Goal: Transaction & Acquisition: Download file/media

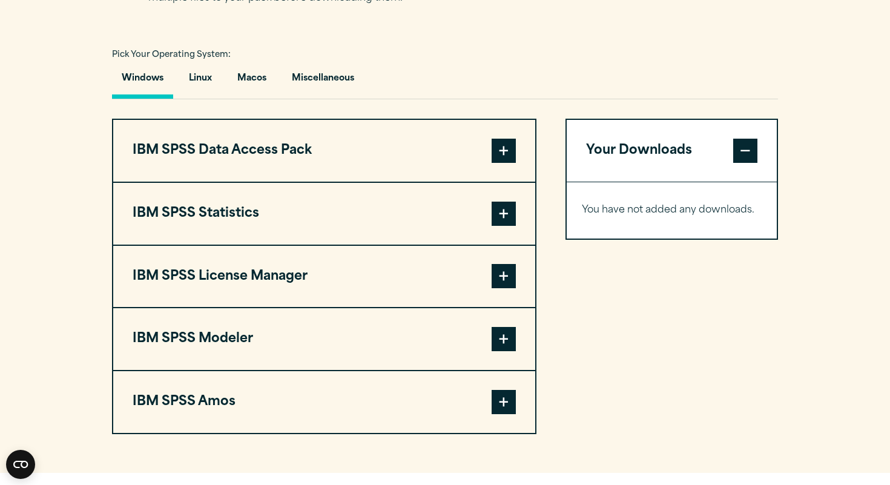
scroll to position [864, 0]
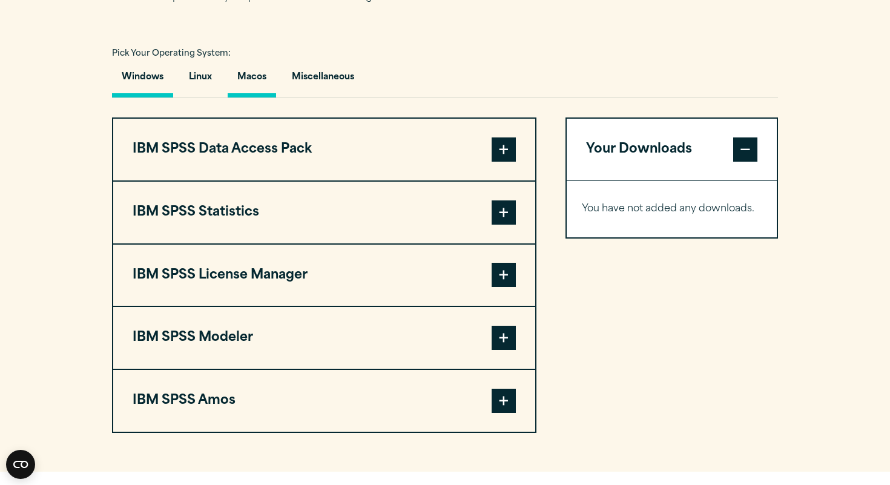
click at [267, 97] on button "Macos" at bounding box center [252, 80] width 48 height 35
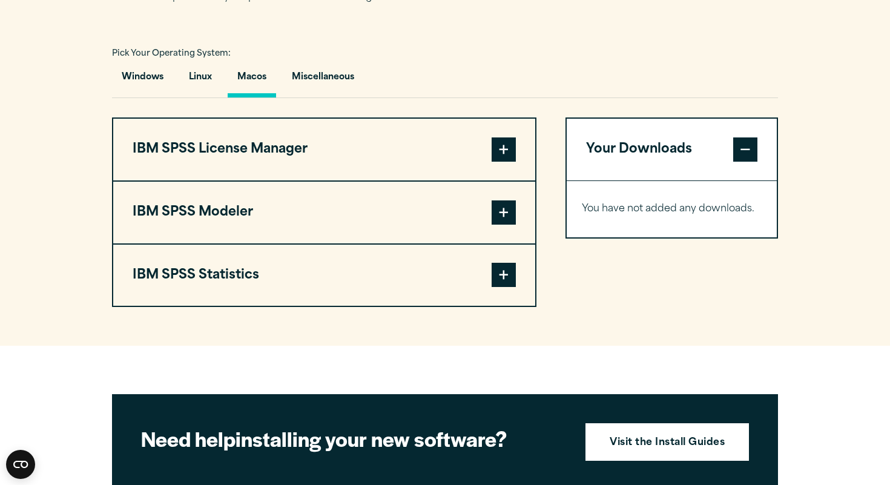
click at [504, 279] on span at bounding box center [504, 275] width 24 height 24
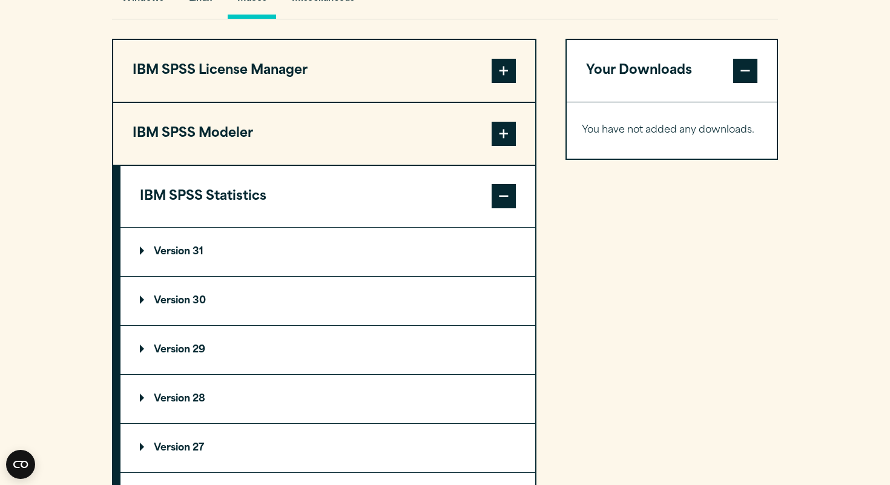
click at [300, 258] on summary "Version 31" at bounding box center [328, 252] width 415 height 48
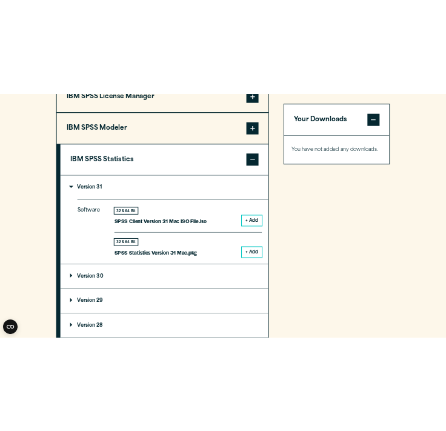
scroll to position [1010, 0]
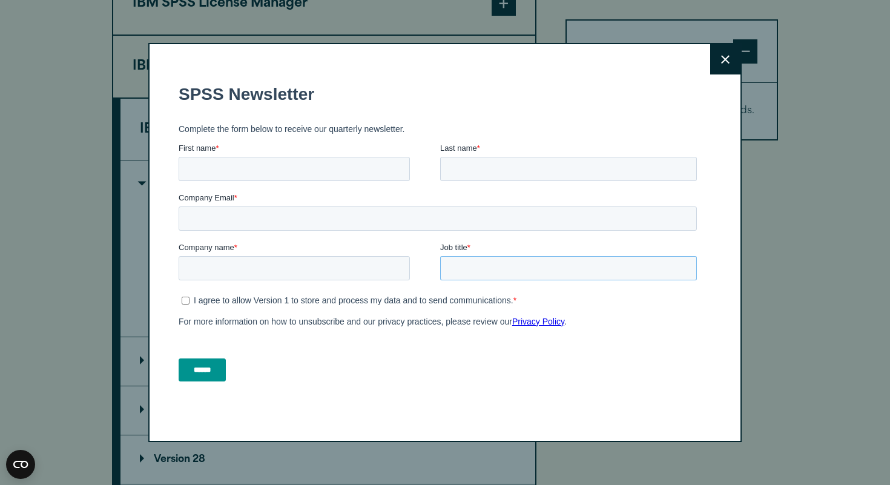
click at [503, 270] on input "Job title *" at bounding box center [568, 268] width 257 height 24
click at [721, 57] on button "Close" at bounding box center [725, 59] width 30 height 30
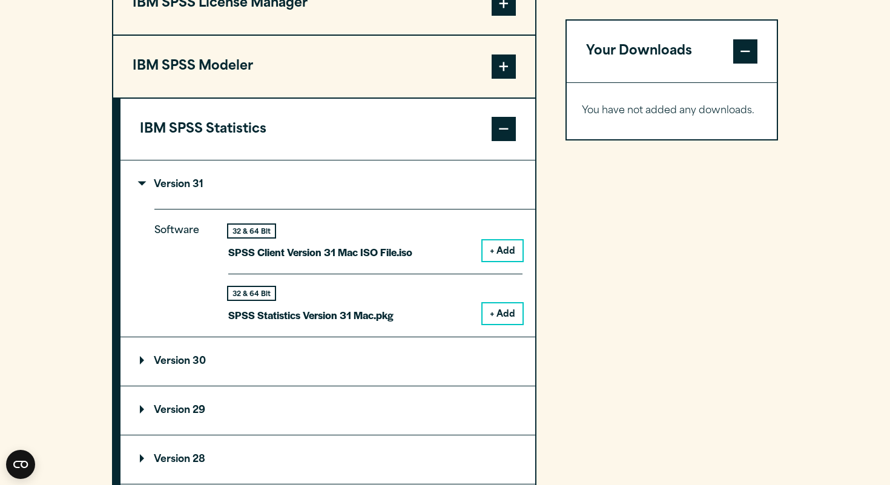
click at [508, 312] on button "+ Add" at bounding box center [503, 313] width 40 height 21
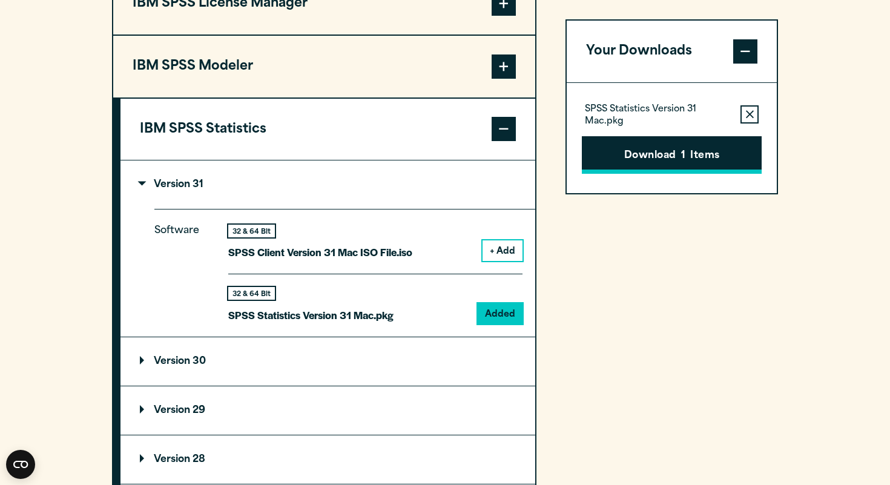
click at [652, 156] on button "Download 1 Items" at bounding box center [672, 155] width 180 height 38
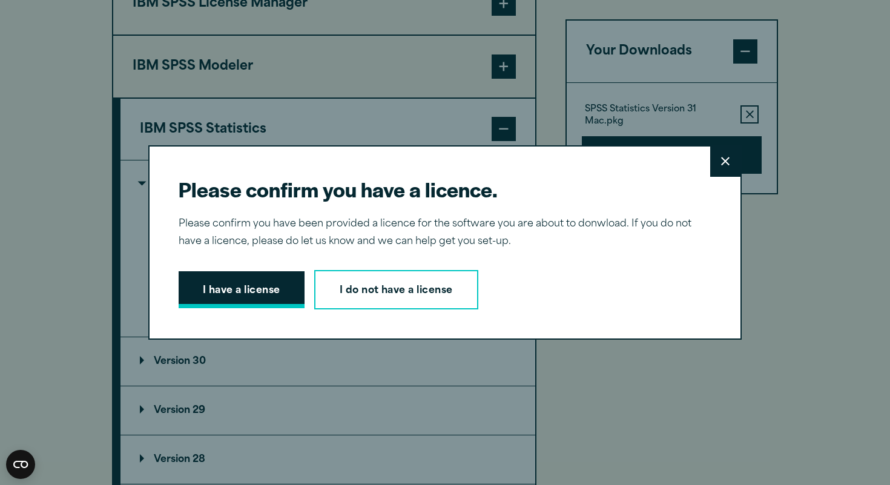
click at [297, 288] on button "I have a license" at bounding box center [242, 290] width 126 height 38
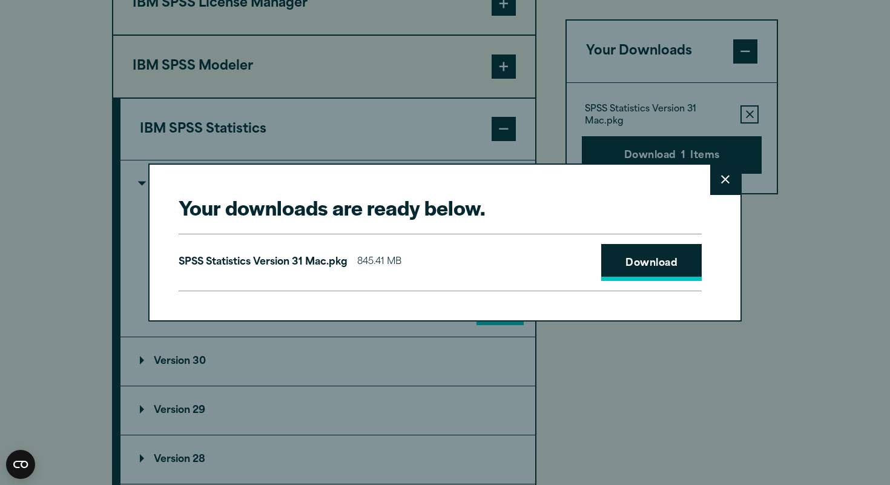
click at [637, 268] on link "Download" at bounding box center [651, 263] width 101 height 38
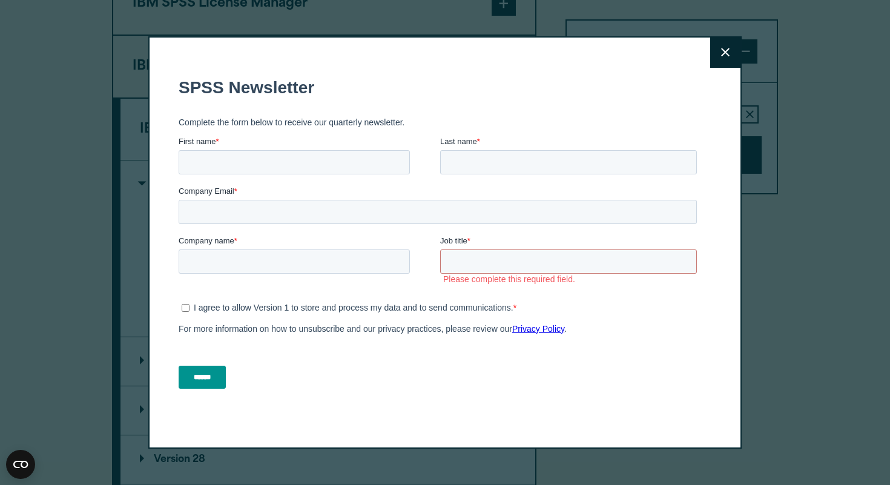
click at [708, 58] on div "Close" at bounding box center [445, 242] width 594 height 412
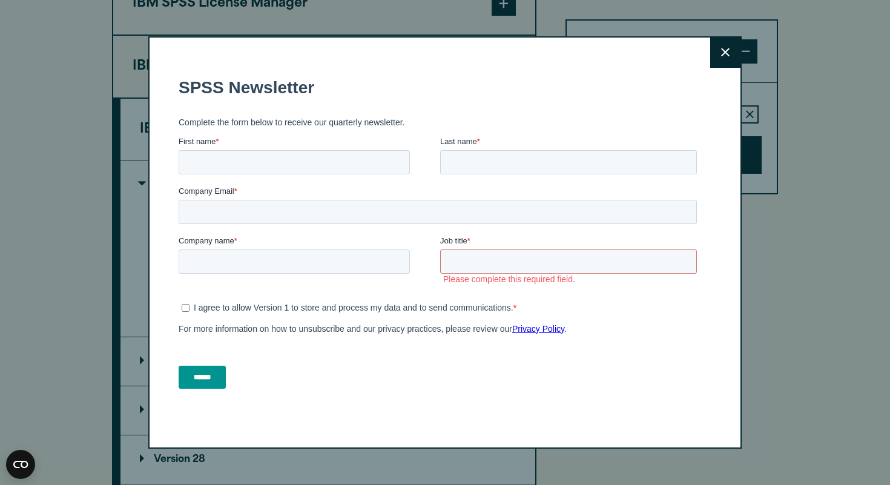
click at [738, 54] on button "Close" at bounding box center [725, 53] width 30 height 30
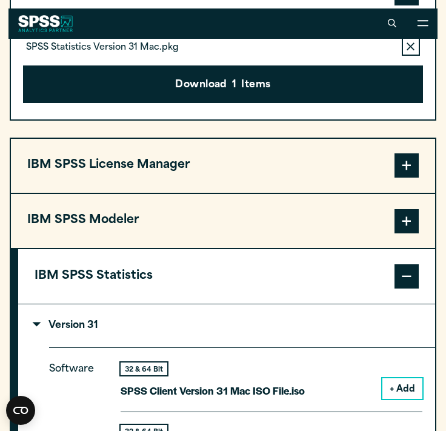
scroll to position [996, 0]
